Goal: Transaction & Acquisition: Book appointment/travel/reservation

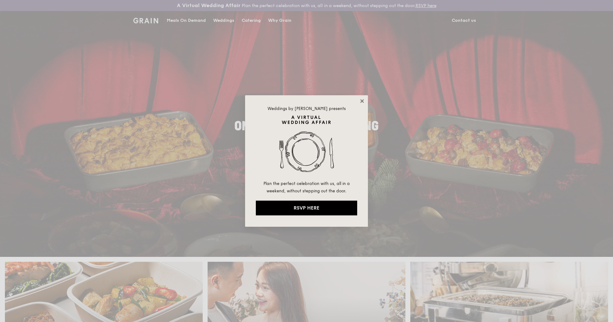
click at [362, 99] on icon at bounding box center [362, 101] width 6 height 6
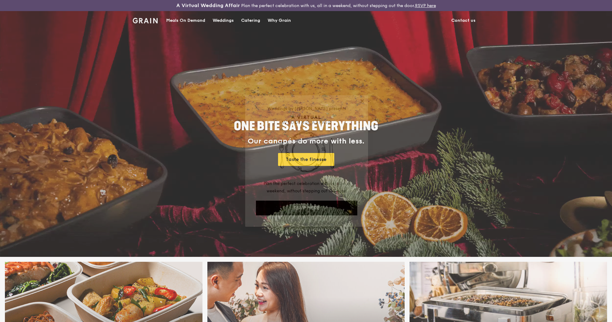
scroll to position [1, 0]
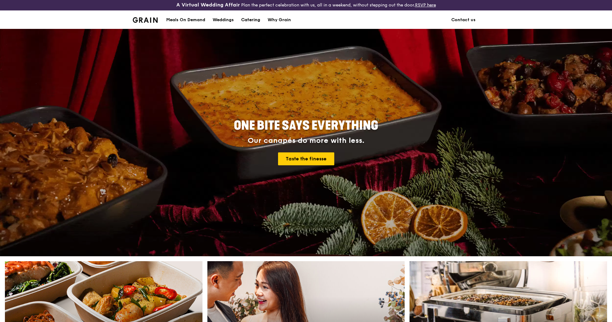
click at [255, 20] on div "Catering" at bounding box center [250, 20] width 19 height 18
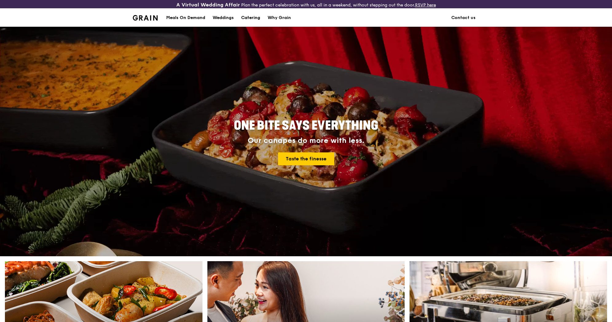
scroll to position [3, 0]
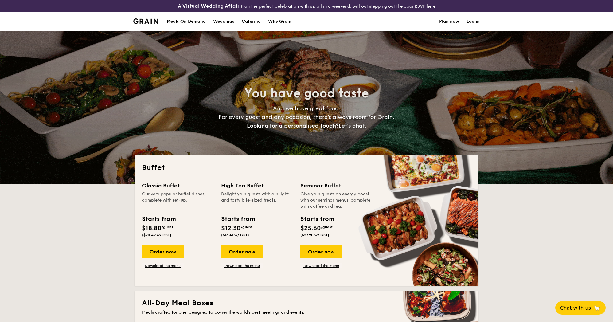
select select
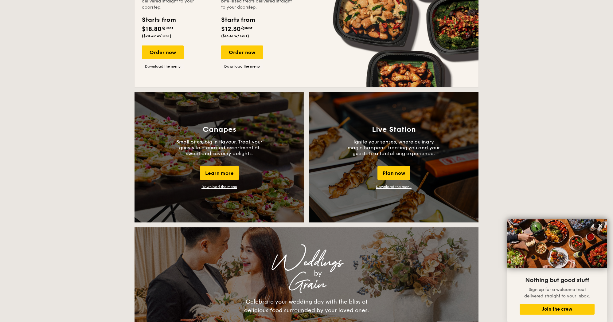
scroll to position [428, 0]
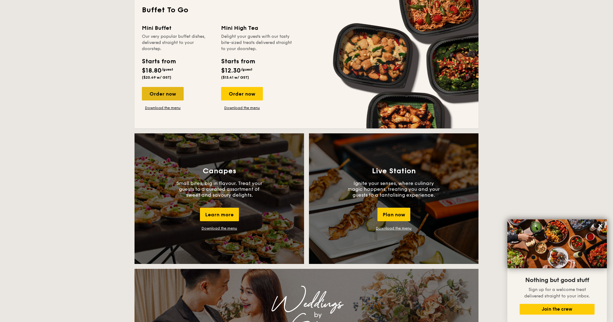
click at [157, 93] on div "Order now" at bounding box center [163, 94] width 42 height 14
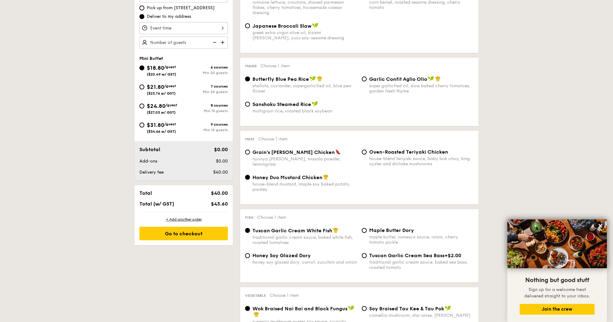
scroll to position [245, 0]
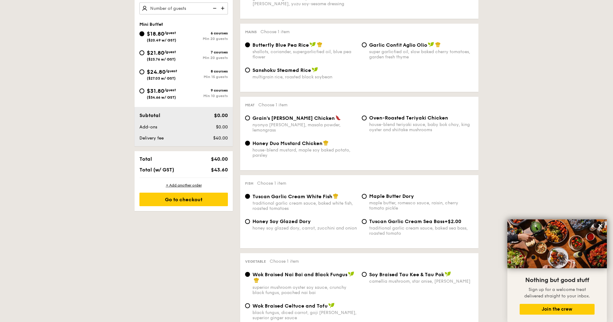
click at [153, 73] on span "$24.80" at bounding box center [156, 71] width 19 height 7
click at [144, 73] on input "$24.80 /guest ($27.03 w/ GST) 8 courses Min 15 guests" at bounding box center [141, 71] width 5 height 5
radio input "true"
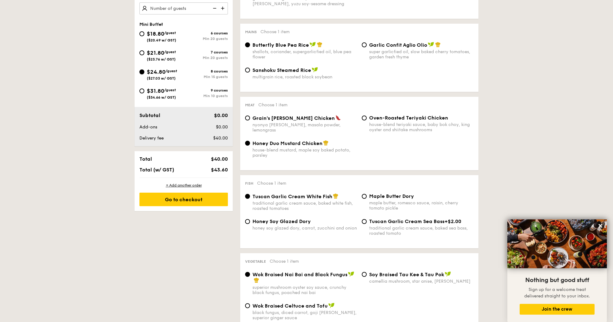
radio input "false"
radio input "true"
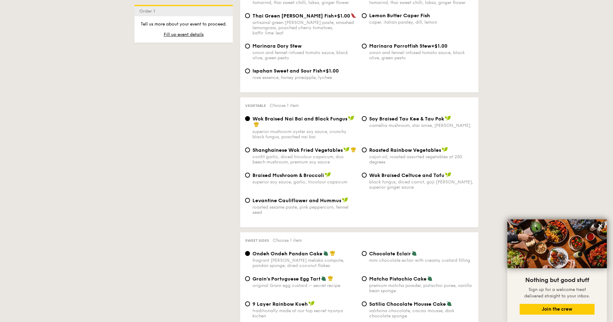
scroll to position [714, 0]
click at [259, 146] on span "Shanghainese Wok Fried Vegetables" at bounding box center [297, 149] width 90 height 6
click at [250, 147] on input "Shanghainese Wok Fried Vegetables confit garlic, diced tricolour capsicum, duo …" at bounding box center [247, 149] width 5 height 5
radio input "true"
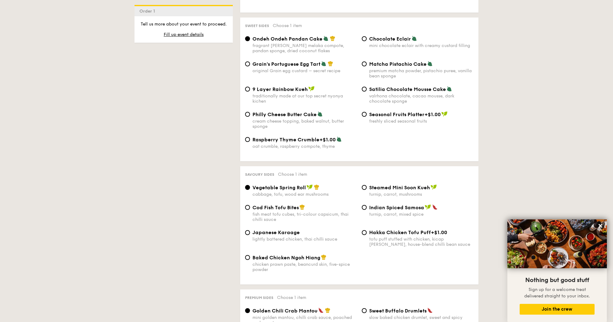
scroll to position [973, 0]
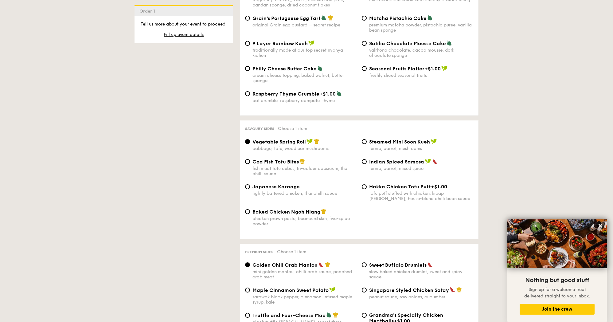
click at [276, 184] on span "Japanese Karaage" at bounding box center [275, 187] width 47 height 6
click at [250, 184] on input "Japanese Karaage lightly battered chicken, thai chilli sauce" at bounding box center [247, 186] width 5 height 5
radio input "true"
click at [274, 146] on div "cabbage, tofu, wood ear mushrooms" at bounding box center [304, 148] width 104 height 5
click at [250, 144] on input "Vegetable Spring Roll cabbage, tofu, wood ear mushrooms" at bounding box center [247, 141] width 5 height 5
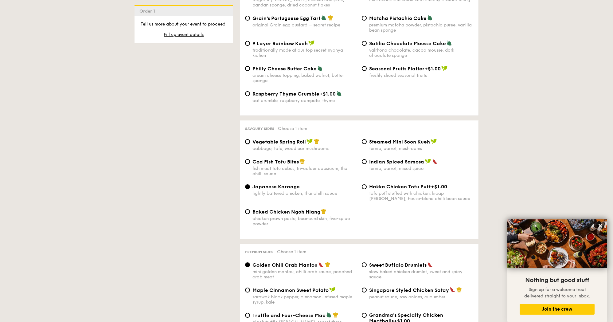
radio input "true"
click at [258, 210] on span "Baked Chicken Ngoh Hiang" at bounding box center [286, 212] width 68 height 6
click at [250, 210] on input "Baked Chicken Ngoh Hiang chicken prawn paste, beancurd skin, five-spice powder" at bounding box center [247, 211] width 5 height 5
radio input "true"
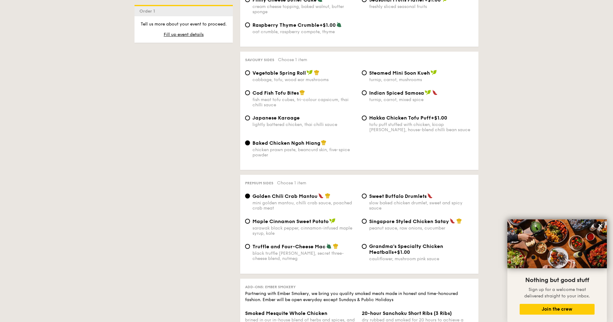
scroll to position [1056, 0]
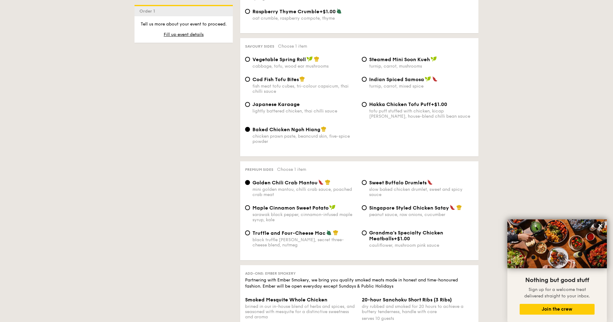
click at [373, 207] on span "Singapore Styled Chicken Satay" at bounding box center [409, 208] width 80 height 6
click at [367, 207] on input "Singapore Styled Chicken Satay peanut sauce, raw onions, cucumber" at bounding box center [364, 207] width 5 height 5
radio input "true"
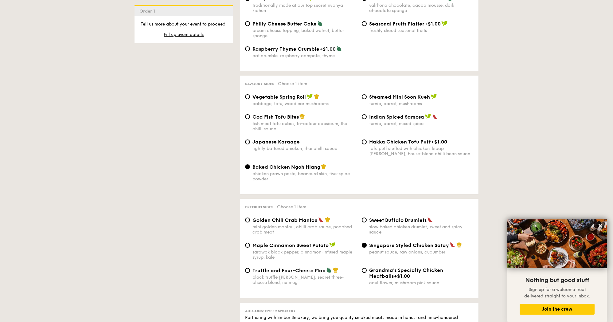
scroll to position [1019, 0]
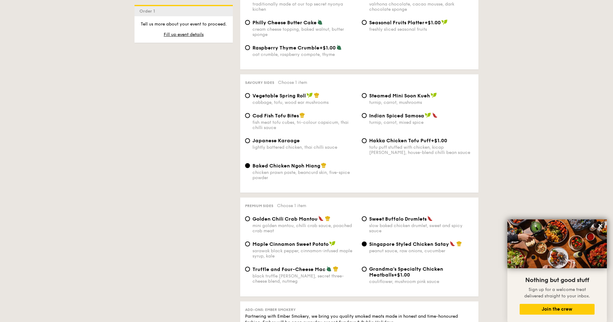
click at [263, 95] on span "Vegetable Spring Roll" at bounding box center [278, 96] width 53 height 6
click at [250, 95] on input "Vegetable Spring Roll cabbage, tofu, wood ear mushrooms" at bounding box center [247, 95] width 5 height 5
radio input "true"
click at [263, 115] on span "Cod Fish Tofu Bites" at bounding box center [275, 116] width 46 height 6
click at [250, 115] on input "Cod Fish Tofu Bites fish meat tofu cubes, tri-colour capsicum, thai chilli sauce" at bounding box center [247, 115] width 5 height 5
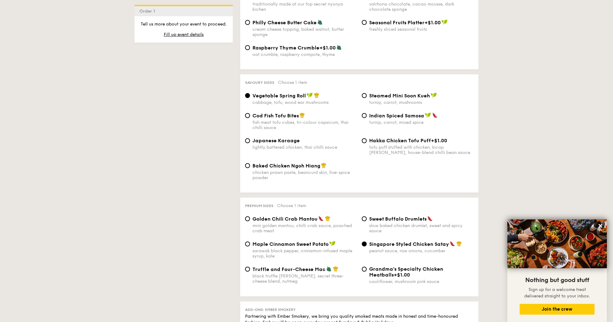
radio input "true"
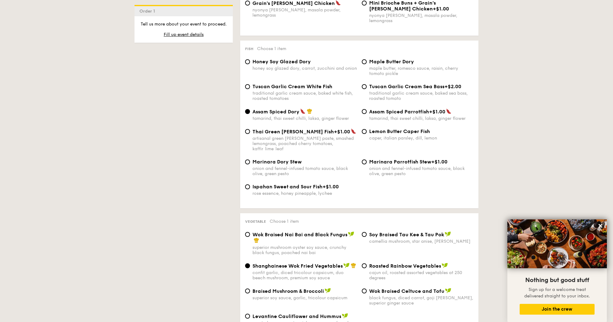
scroll to position [597, 0]
click at [264, 91] on div "traditional garlic cream sauce, baked white fish, roasted tomatoes" at bounding box center [304, 96] width 104 height 10
click at [250, 89] on input "Tuscan Garlic Cream White Fish traditional garlic cream sauce, baked white fish…" at bounding box center [247, 86] width 5 height 5
radio input "true"
click at [271, 109] on span "Assam Spiced Dory" at bounding box center [275, 112] width 47 height 6
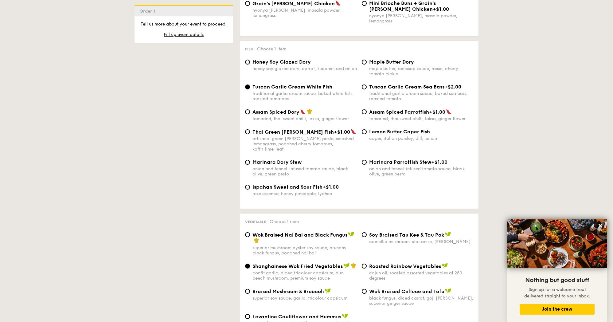
click at [250, 109] on input "Assam Spiced Dory tamarind, thai sweet chilli, laksa, ginger flower" at bounding box center [247, 111] width 5 height 5
radio input "true"
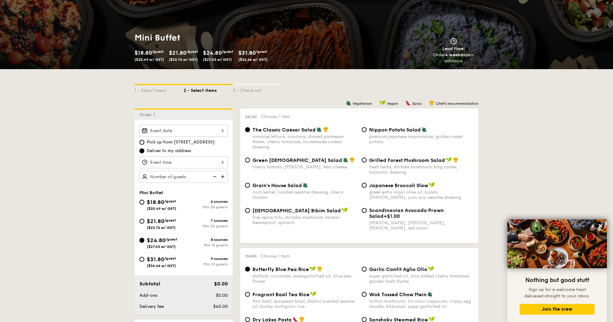
scroll to position [108, 0]
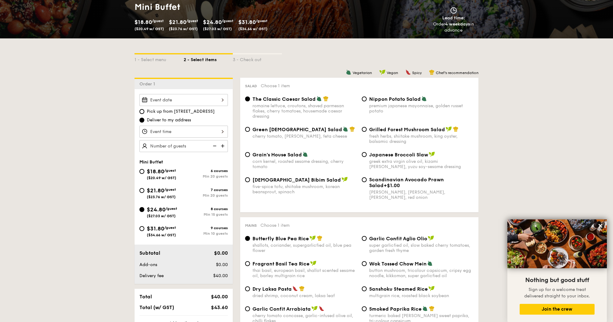
click at [386, 134] on div "fresh herbs, shiitake mushroom, king oyster, balsamic dressing" at bounding box center [421, 139] width 104 height 10
click at [367, 132] on input "Grilled Forest Mushroom Salad fresh herbs, shiitake mushroom, king oyster, bals…" at bounding box center [364, 129] width 5 height 5
radio input "true"
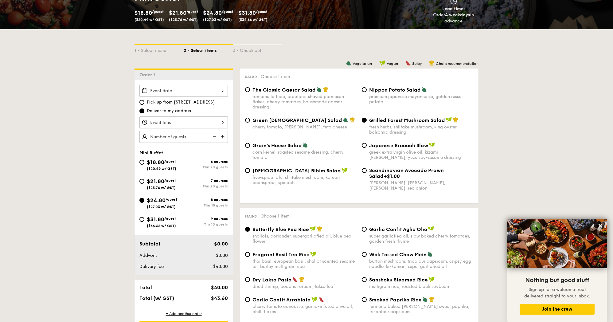
click at [384, 95] on div "premium japanese mayonnaise, golden russet potato" at bounding box center [421, 99] width 104 height 10
click at [367, 92] on input "Nippon Potato Salad premium japanese mayonnaise, golden russet potato" at bounding box center [364, 89] width 5 height 5
radio input "true"
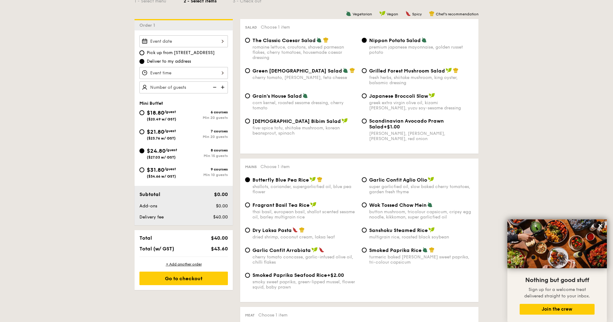
scroll to position [180, 0]
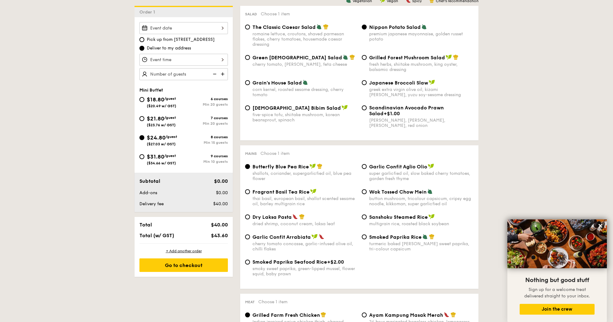
click at [219, 29] on div at bounding box center [183, 28] width 88 height 12
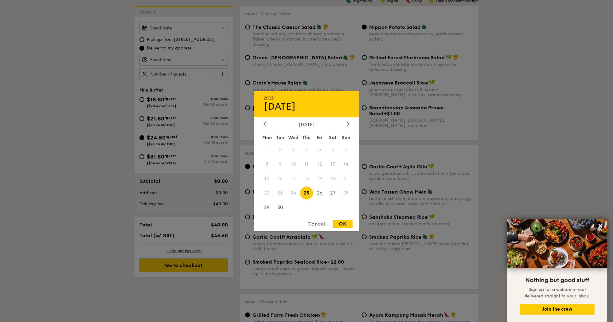
scroll to position [182, 0]
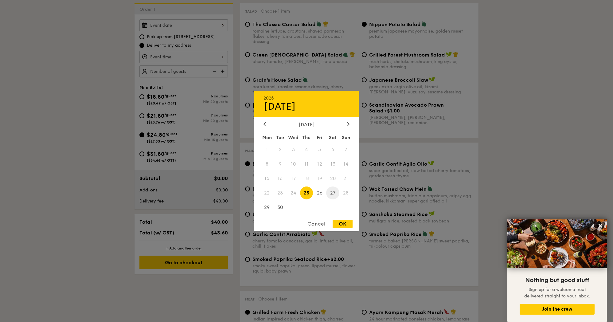
click at [332, 194] on span "27" at bounding box center [332, 192] width 13 height 13
click at [341, 223] on div "OK" at bounding box center [343, 224] width 20 height 8
type input "[DATE]"
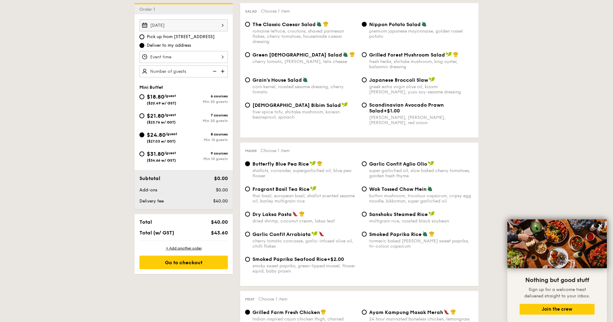
scroll to position [183, 0]
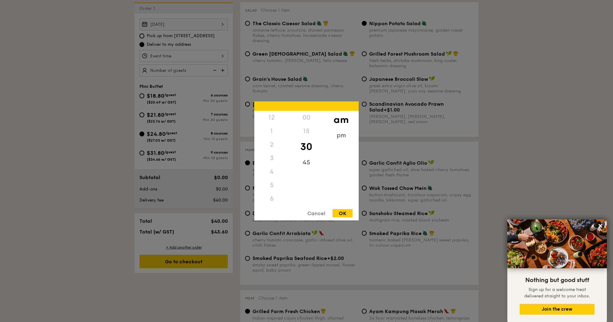
click at [218, 57] on div "12 1 2 3 4 5 6 7 8 9 10 11 00 15 30 45 am pm Cancel OK" at bounding box center [183, 56] width 88 height 12
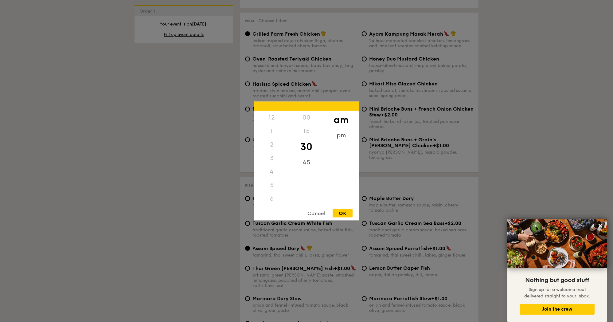
scroll to position [2, 0]
click at [335, 139] on div "pm" at bounding box center [341, 138] width 35 height 18
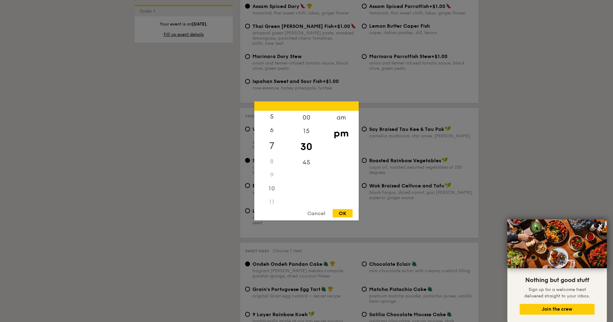
scroll to position [71, 0]
click at [273, 129] on div "6" at bounding box center [271, 130] width 35 height 18
click at [306, 119] on div "00" at bounding box center [306, 120] width 35 height 18
click at [341, 213] on div "OK" at bounding box center [343, 213] width 20 height 8
type input "6:00PM"
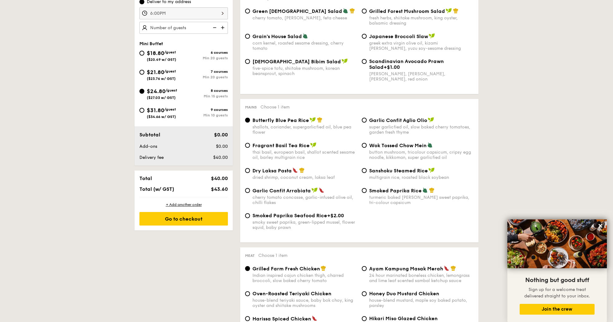
scroll to position [205, 0]
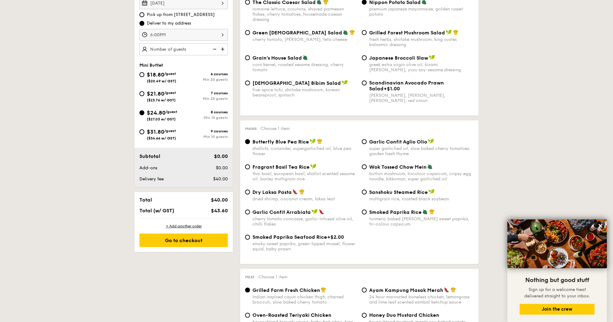
click at [221, 49] on img at bounding box center [223, 49] width 9 height 12
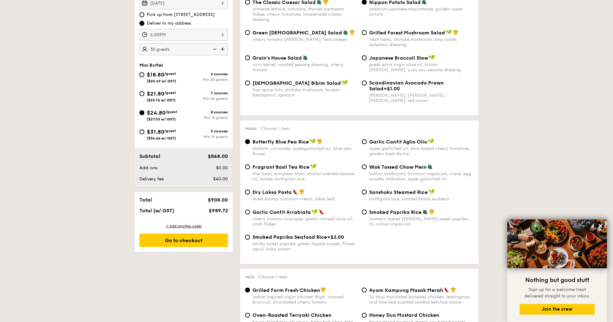
click at [217, 49] on img at bounding box center [213, 49] width 9 height 12
type input "15 guests"
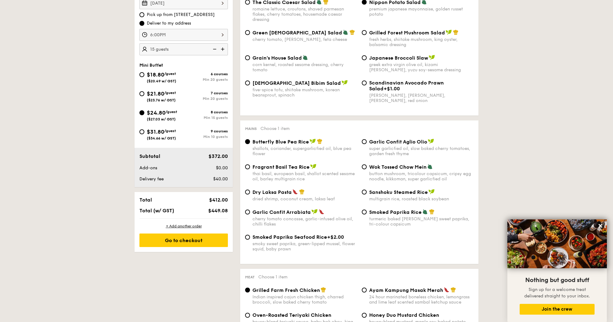
click at [217, 49] on img at bounding box center [213, 49] width 9 height 12
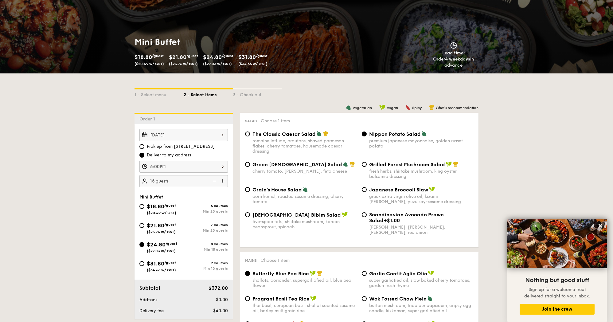
scroll to position [71, 0]
